Goal: Information Seeking & Learning: Learn about a topic

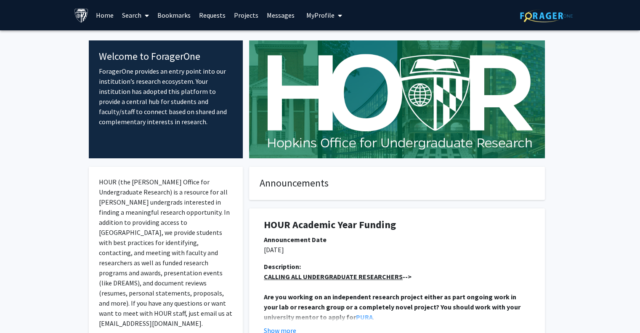
click at [130, 13] on link "Search" at bounding box center [135, 14] width 35 height 29
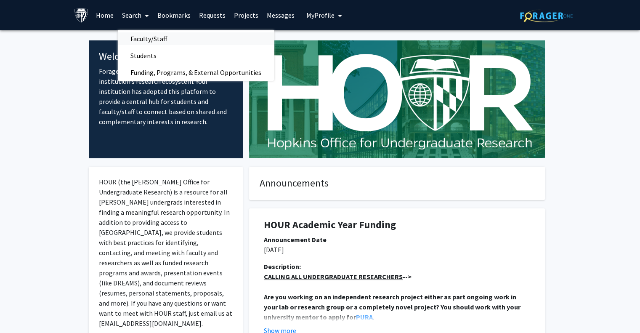
click at [150, 37] on span "Faculty/Staff" at bounding box center [149, 38] width 62 height 17
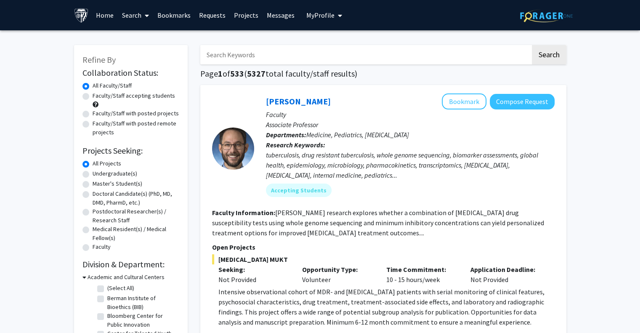
click at [93, 175] on label "Undergraduate(s)" at bounding box center [115, 173] width 45 height 9
click at [93, 175] on input "Undergraduate(s)" at bounding box center [95, 171] width 5 height 5
radio input "true"
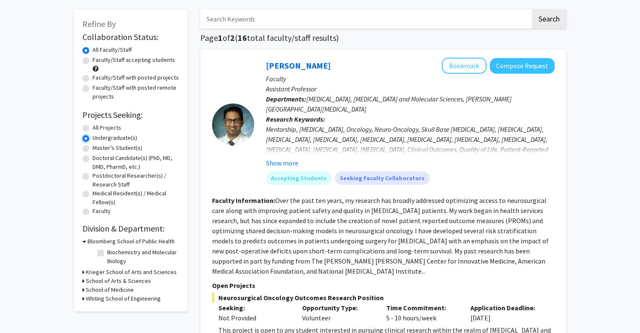
scroll to position [32, 0]
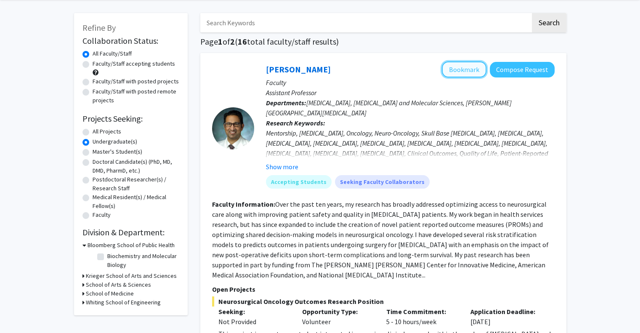
click at [348, 72] on button "Bookmark" at bounding box center [464, 69] width 45 height 16
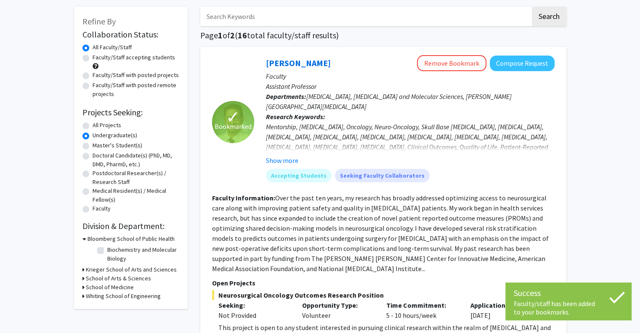
scroll to position [40, 0]
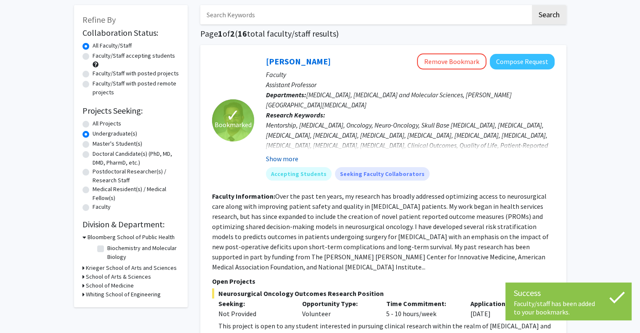
click at [288, 155] on button "Show more" at bounding box center [282, 159] width 32 height 10
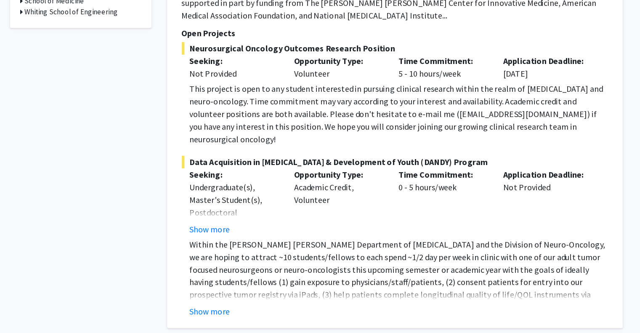
scroll to position [292, 0]
click at [242, 184] on div "Undergraduate(s), Master's Student(s), Postdoctoral Researcher(s) / Research St…" at bounding box center [254, 213] width 72 height 71
click at [243, 187] on div "Undergraduate(s), Master's Student(s), Postdoctoral Researcher(s) / Research St…" at bounding box center [254, 213] width 72 height 71
click at [244, 211] on button "Show more" at bounding box center [234, 216] width 32 height 10
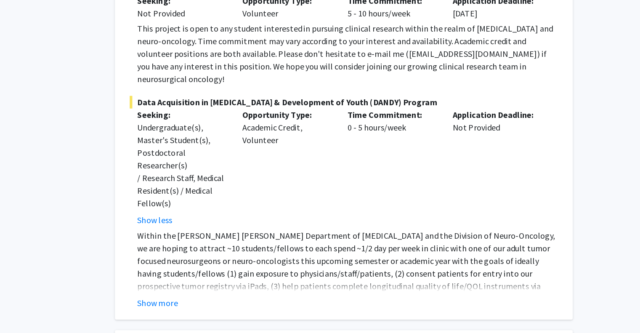
scroll to position [310, 0]
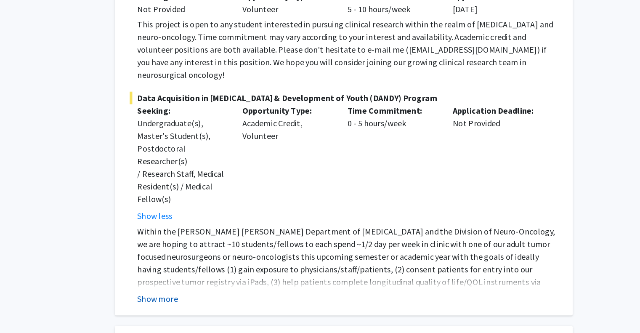
click at [233, 247] on button "Show more" at bounding box center [234, 305] width 32 height 10
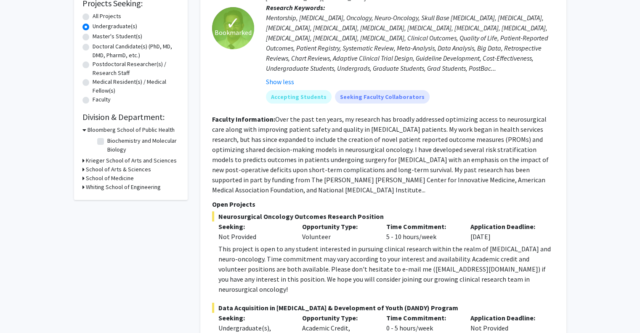
scroll to position [0, 0]
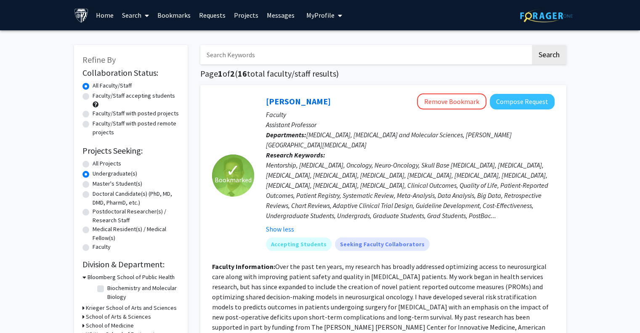
click at [294, 95] on div "[PERSON_NAME] Remove Bookmark Compose Request" at bounding box center [410, 101] width 289 height 16
click at [299, 101] on link "[PERSON_NAME]" at bounding box center [298, 101] width 65 height 11
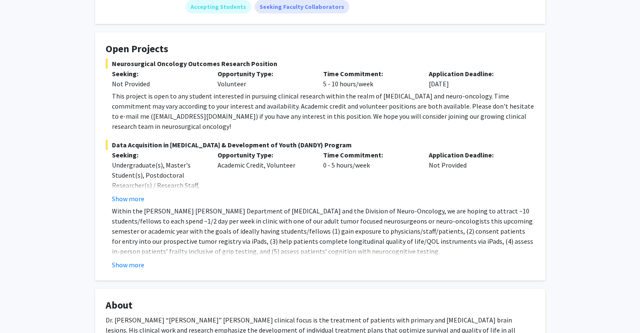
click at [129, 32] on fg-card "Open Projects Neurosurgical Oncology Outcomes Research Position Seeking: Not Pr…" at bounding box center [320, 156] width 450 height 248
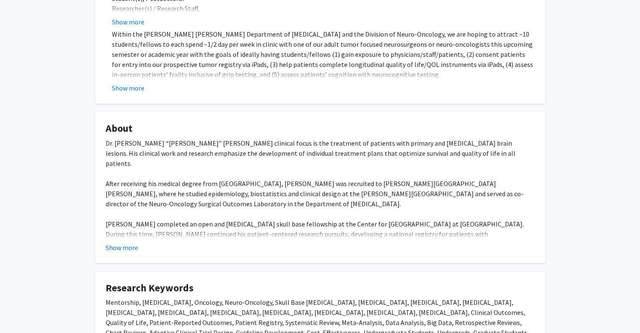
scroll to position [308, 0]
click at [122, 241] on button "Show more" at bounding box center [122, 246] width 32 height 10
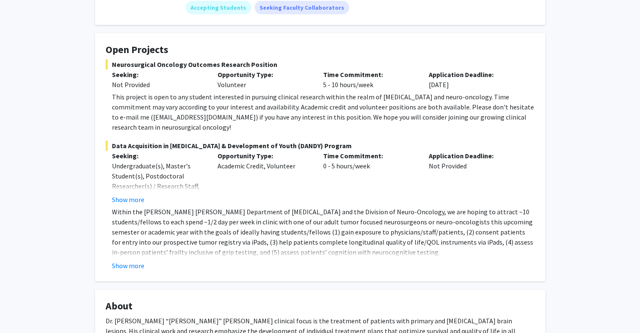
scroll to position [0, 0]
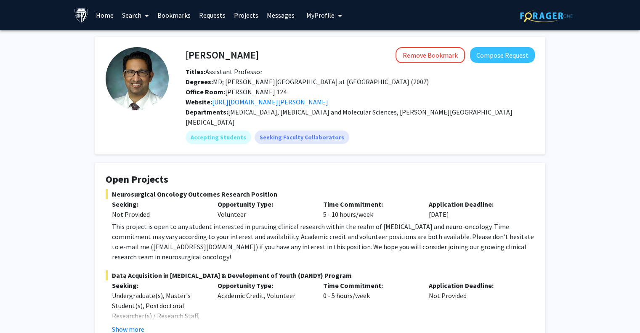
click at [106, 17] on link "Home" at bounding box center [105, 14] width 26 height 29
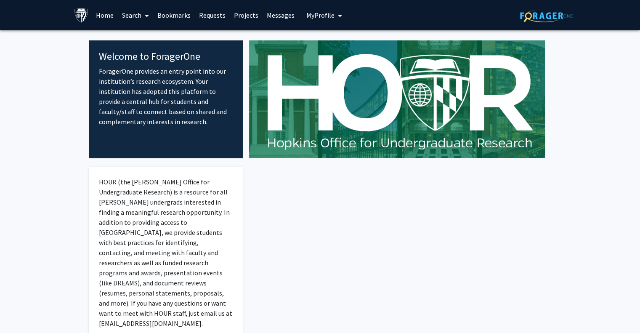
click at [134, 17] on link "Search" at bounding box center [135, 14] width 35 height 29
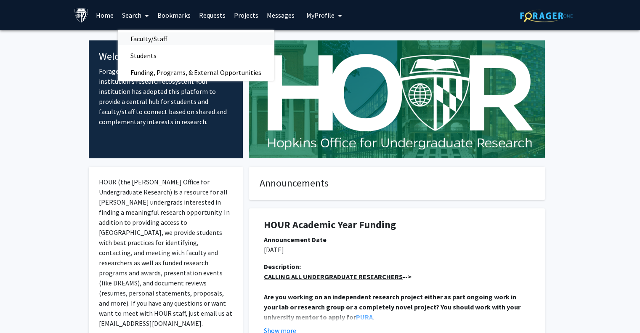
click at [143, 41] on span "Faculty/Staff" at bounding box center [149, 38] width 62 height 17
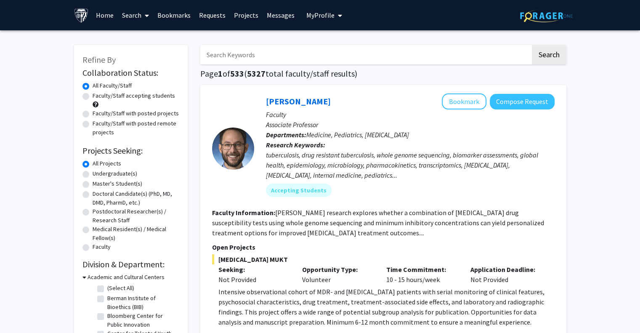
click at [108, 94] on label "Faculty/Staff accepting students" at bounding box center [134, 95] width 82 height 9
click at [98, 94] on input "Faculty/Staff accepting students" at bounding box center [95, 93] width 5 height 5
radio input "true"
click at [96, 175] on label "Undergraduate(s)" at bounding box center [115, 173] width 45 height 9
click at [96, 175] on input "Undergraduate(s)" at bounding box center [95, 171] width 5 height 5
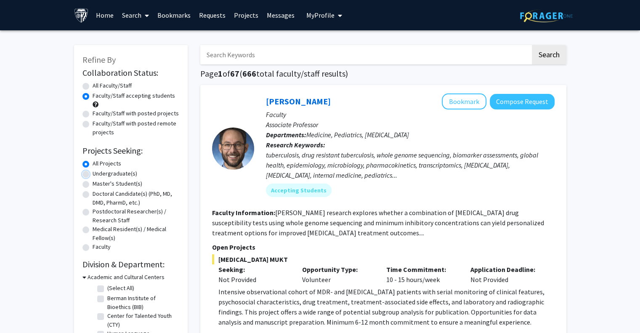
radio input "true"
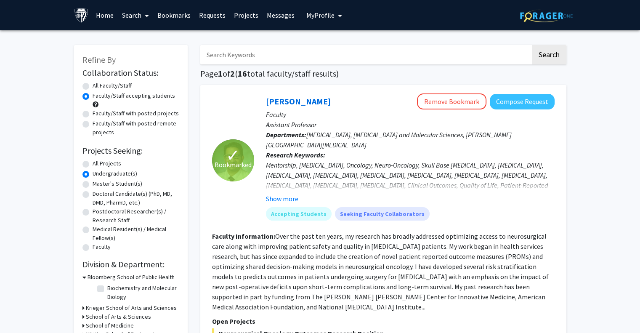
click at [80, 11] on img at bounding box center [81, 15] width 15 height 15
